Goal: Task Accomplishment & Management: Use online tool/utility

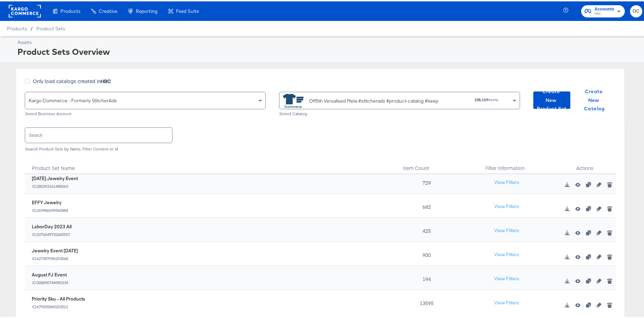
click at [28, 14] on rect at bounding box center [25, 9] width 32 height 13
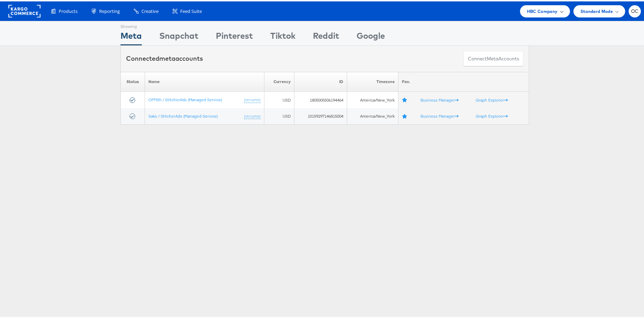
click at [539, 12] on span "HBC Company" at bounding box center [542, 9] width 31 height 7
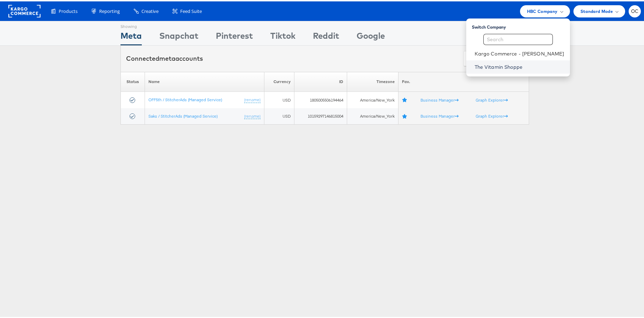
click at [502, 65] on link "The Vitamin Shoppe" at bounding box center [520, 65] width 90 height 7
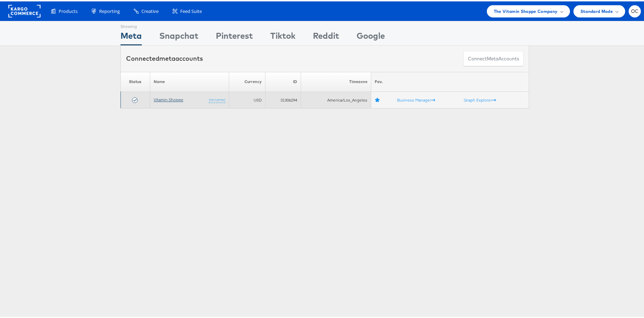
click at [161, 99] on link "Vitamin Shoppe" at bounding box center [169, 98] width 30 height 5
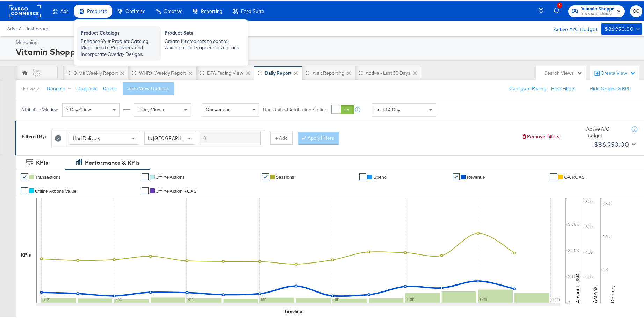
click at [100, 37] on div "Enhance Your Product Catalog, Map Them to Publishers, and Incorporate Overlay D…" at bounding box center [119, 47] width 77 height 20
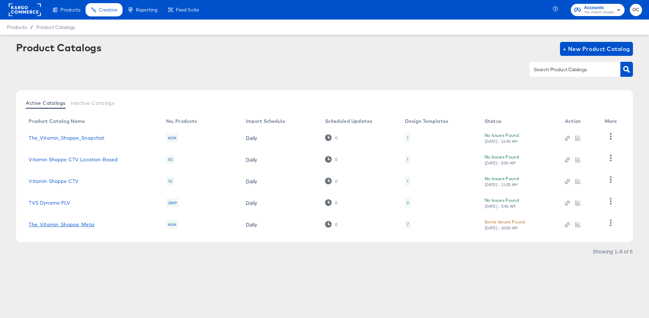
click at [70, 224] on link "The_Vitamin_Shoppe_Meta" at bounding box center [61, 225] width 65 height 6
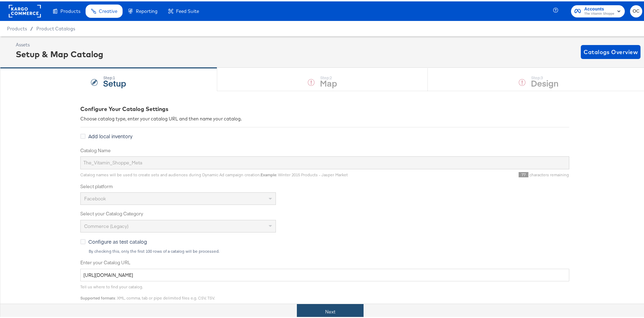
click at [357, 312] on button "Next" at bounding box center [330, 311] width 67 height 16
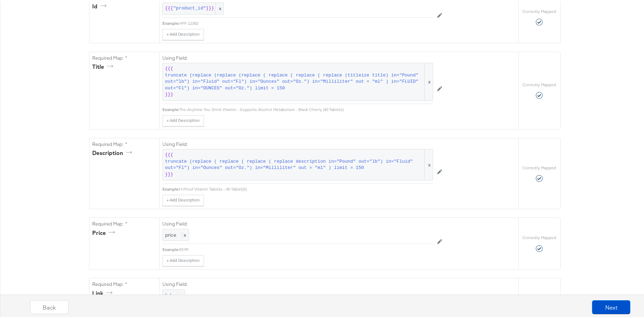
scroll to position [202, 0]
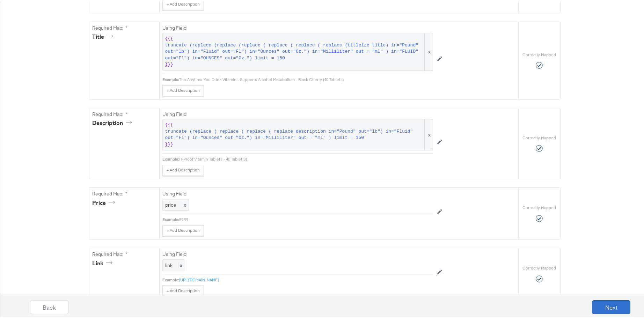
click at [601, 309] on button "Next" at bounding box center [611, 306] width 38 height 14
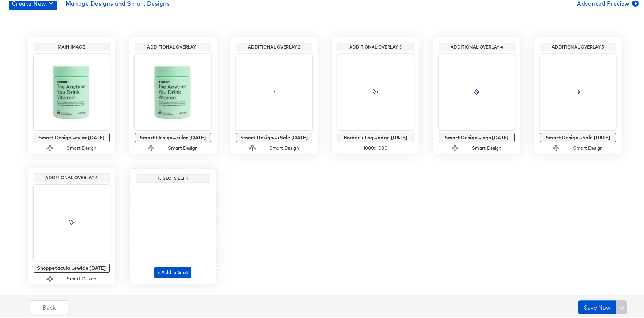
scroll to position [146, 0]
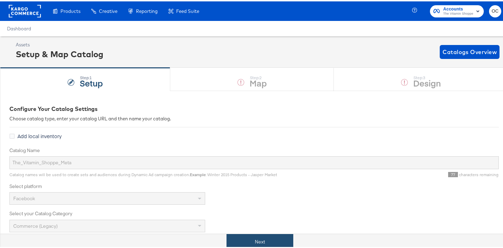
click at [259, 240] on button "Next" at bounding box center [259, 241] width 67 height 16
